Goal: Transaction & Acquisition: Purchase product/service

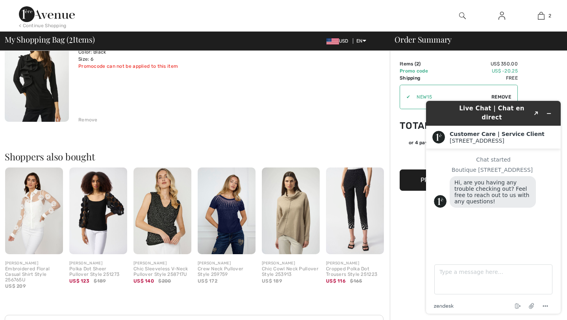
scroll to position [200, 0]
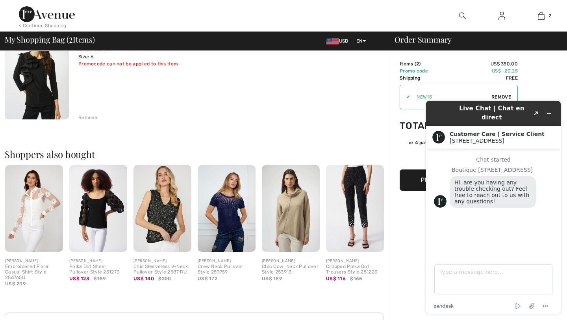
click at [230, 213] on img at bounding box center [227, 208] width 58 height 87
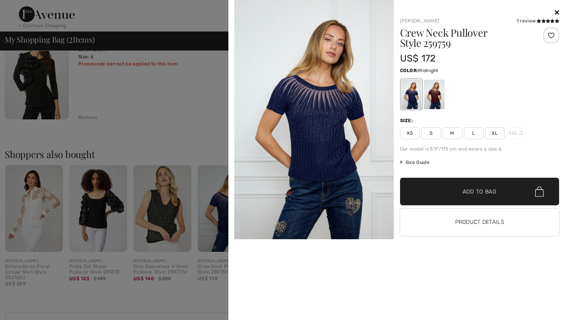
click at [186, 250] on div at bounding box center [283, 160] width 567 height 320
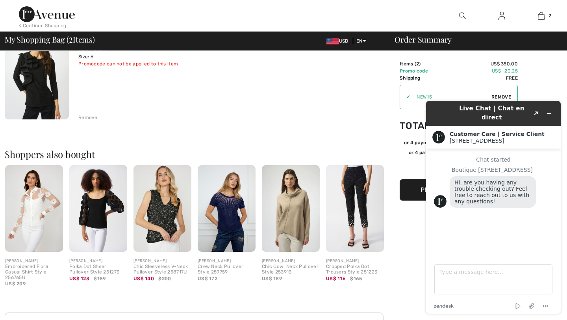
click at [44, 215] on img at bounding box center [34, 208] width 58 height 87
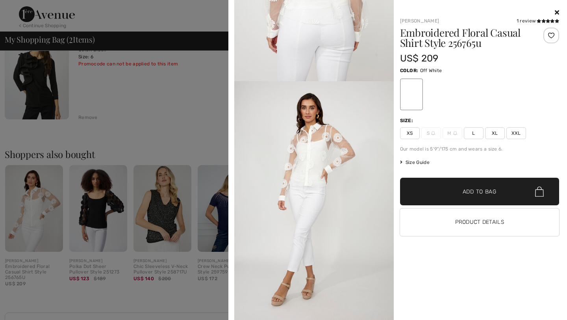
scroll to position [904, 0]
click at [143, 118] on div at bounding box center [283, 160] width 567 height 320
